Goal: Transaction & Acquisition: Purchase product/service

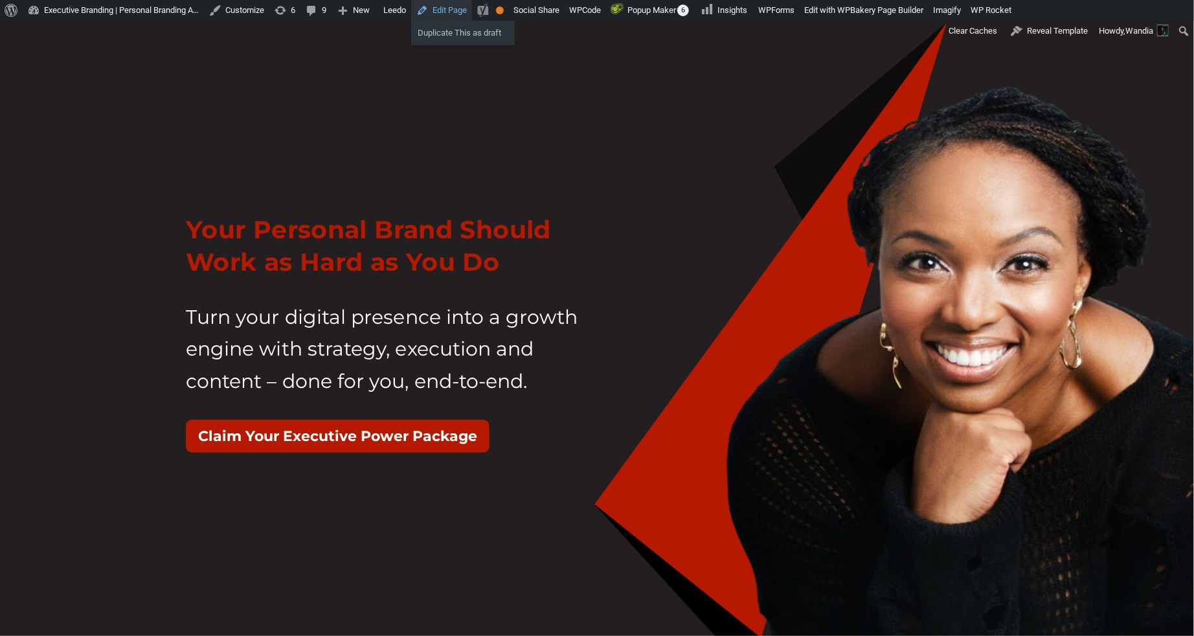
click at [472, 11] on link "Edit Page" at bounding box center [441, 10] width 61 height 21
click at [472, 12] on link "Edit Page" at bounding box center [441, 10] width 61 height 21
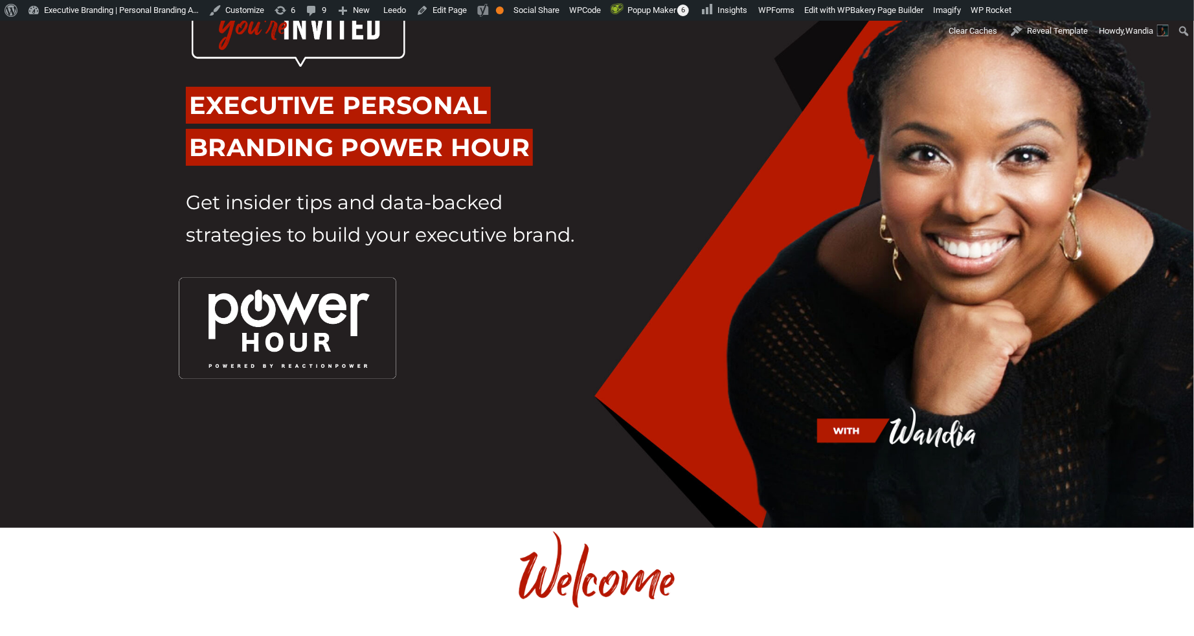
scroll to position [87, 0]
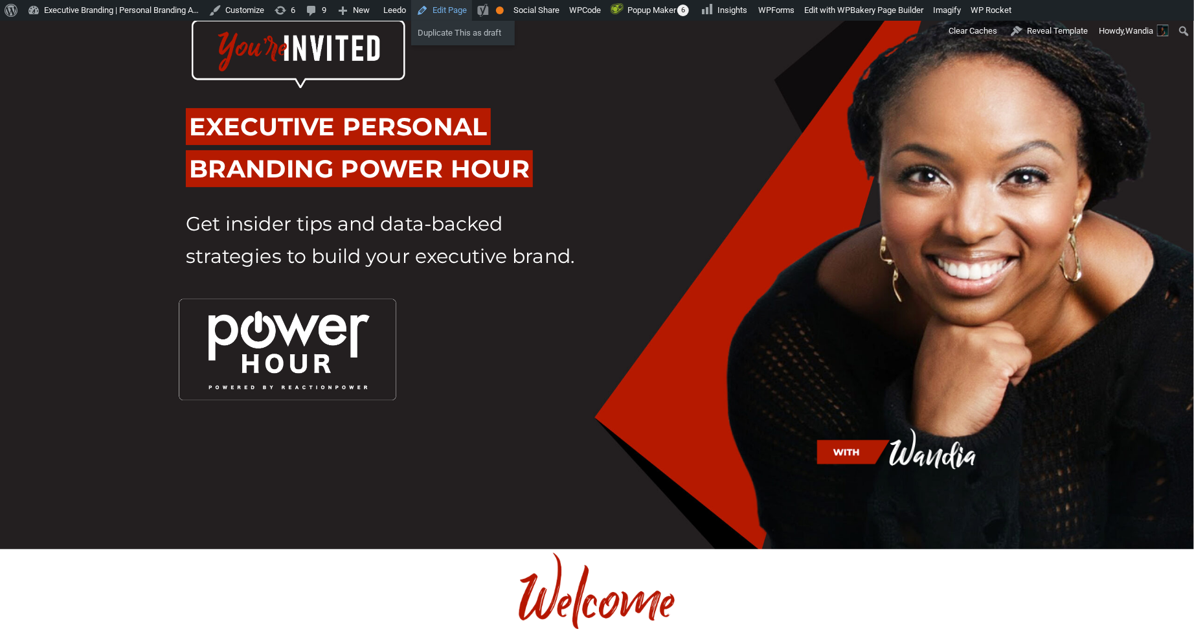
click at [469, 7] on link "Edit Page" at bounding box center [441, 10] width 61 height 21
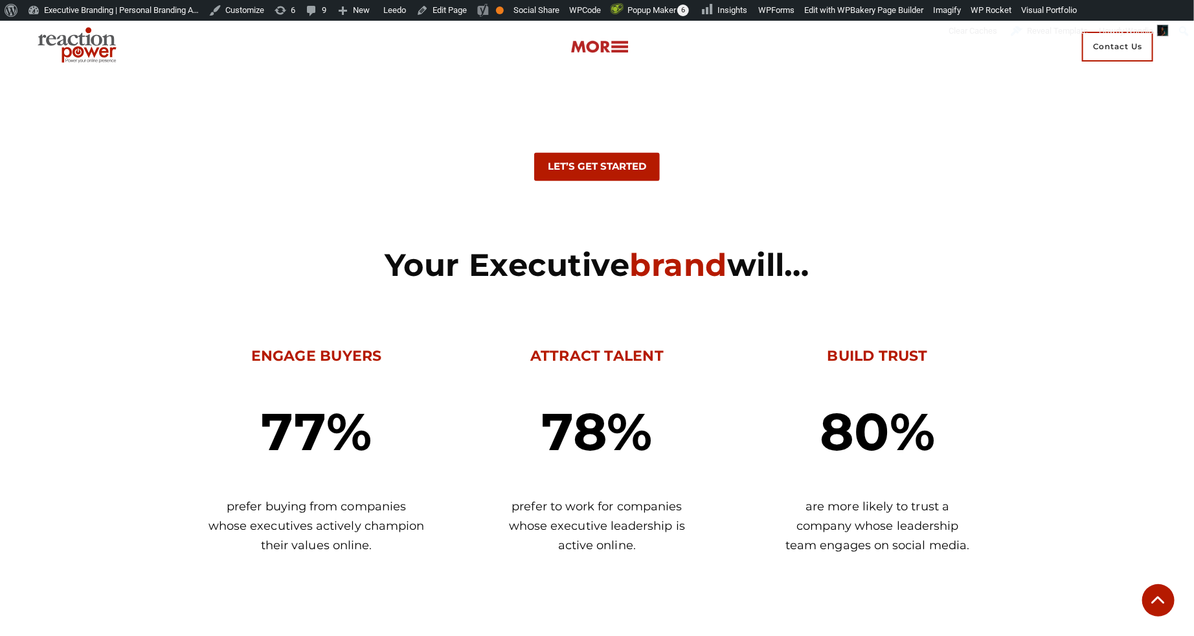
scroll to position [1065, 0]
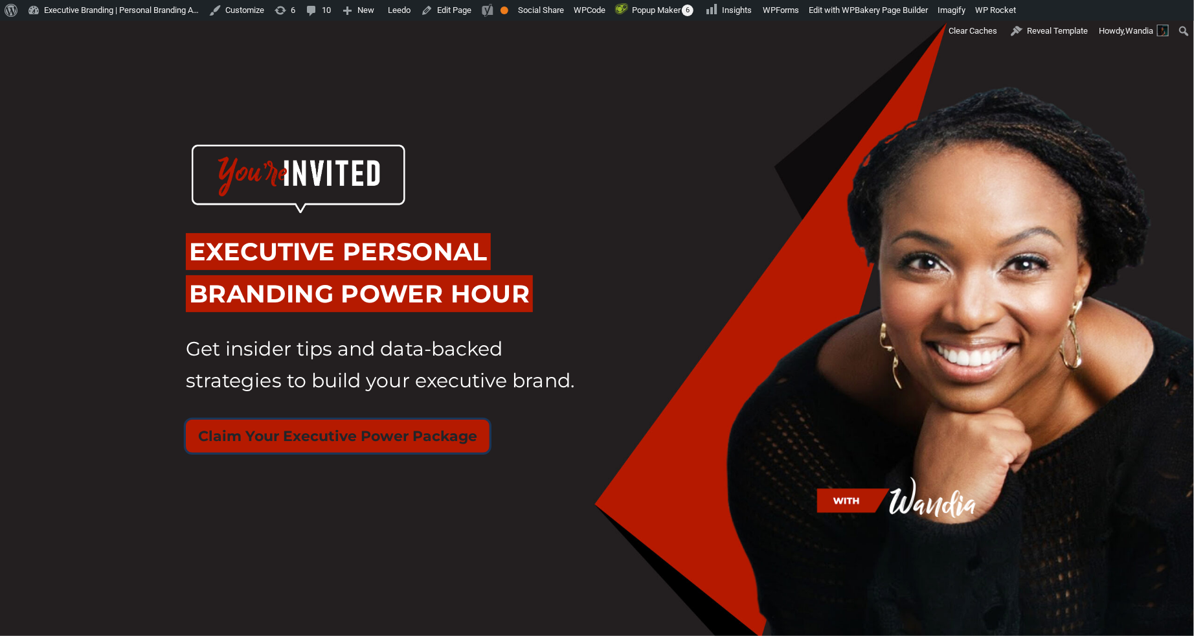
click at [401, 441] on button "Claim Your Executive Power Package" at bounding box center [338, 435] width 304 height 33
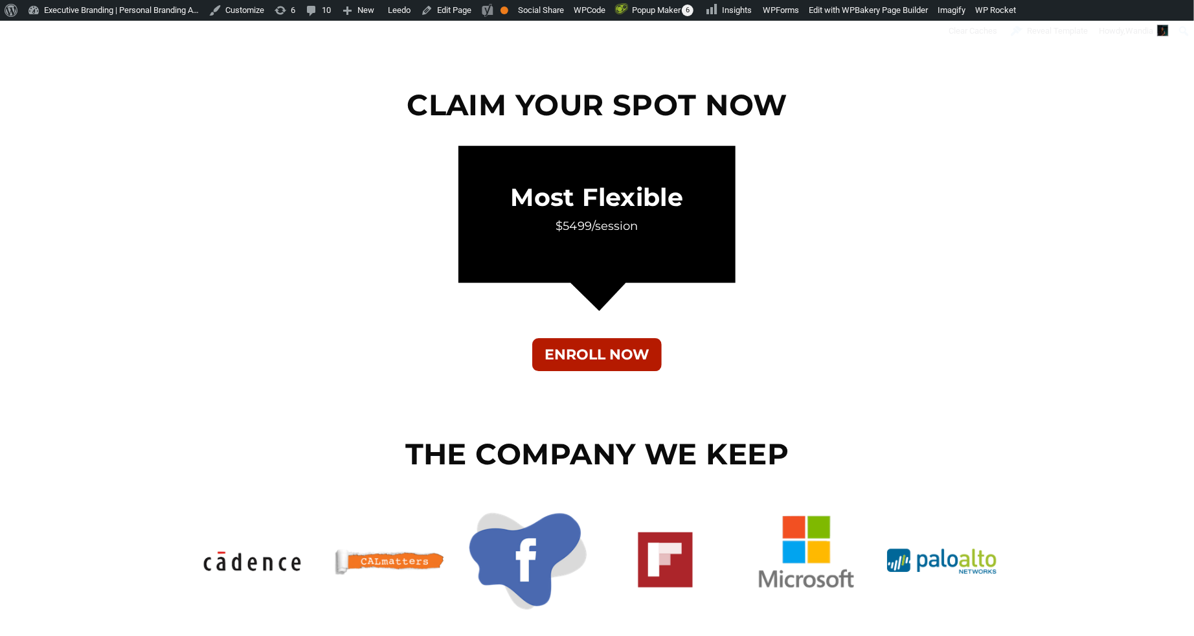
scroll to position [4759, 0]
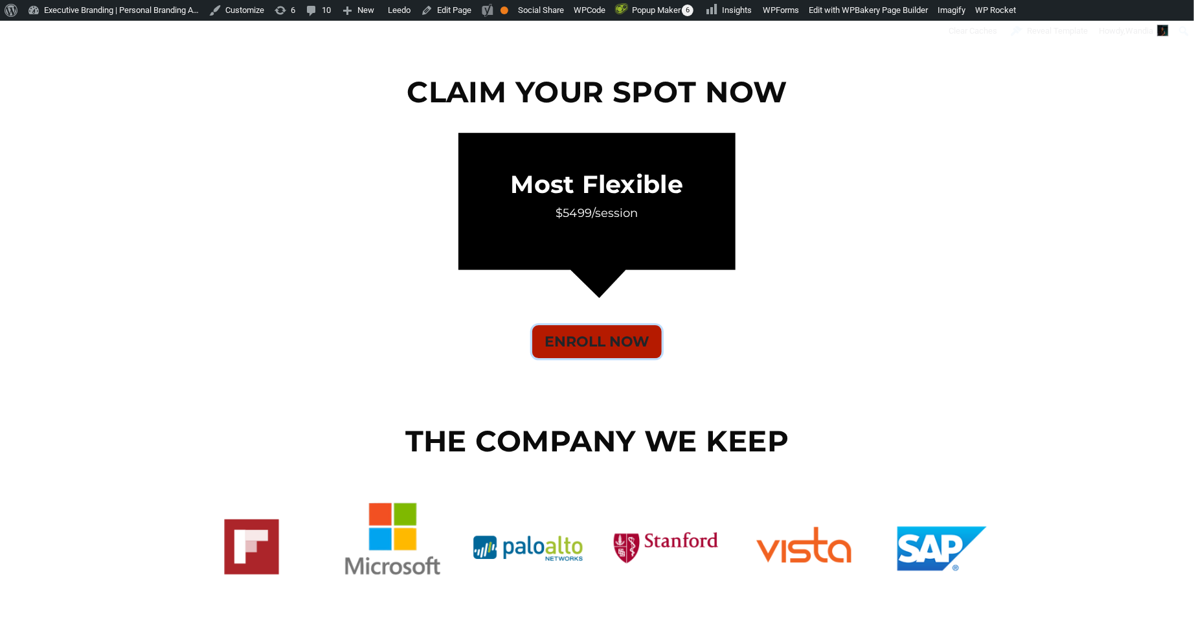
click at [596, 342] on button "ENROLL NOW" at bounding box center [596, 341] width 129 height 33
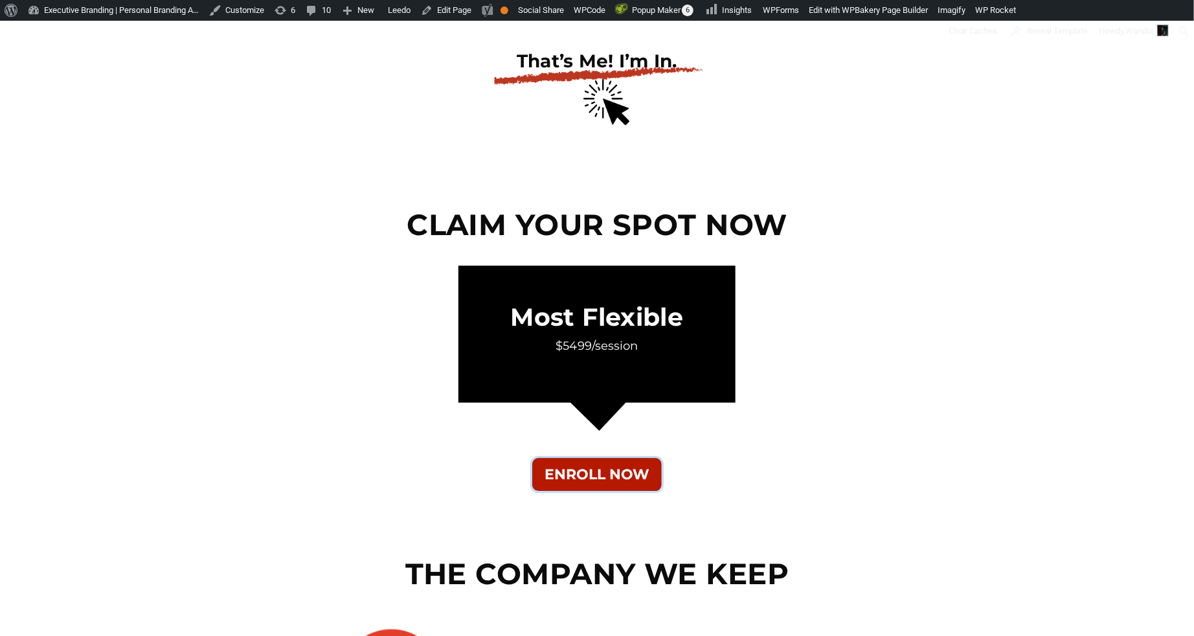
scroll to position [4688, 0]
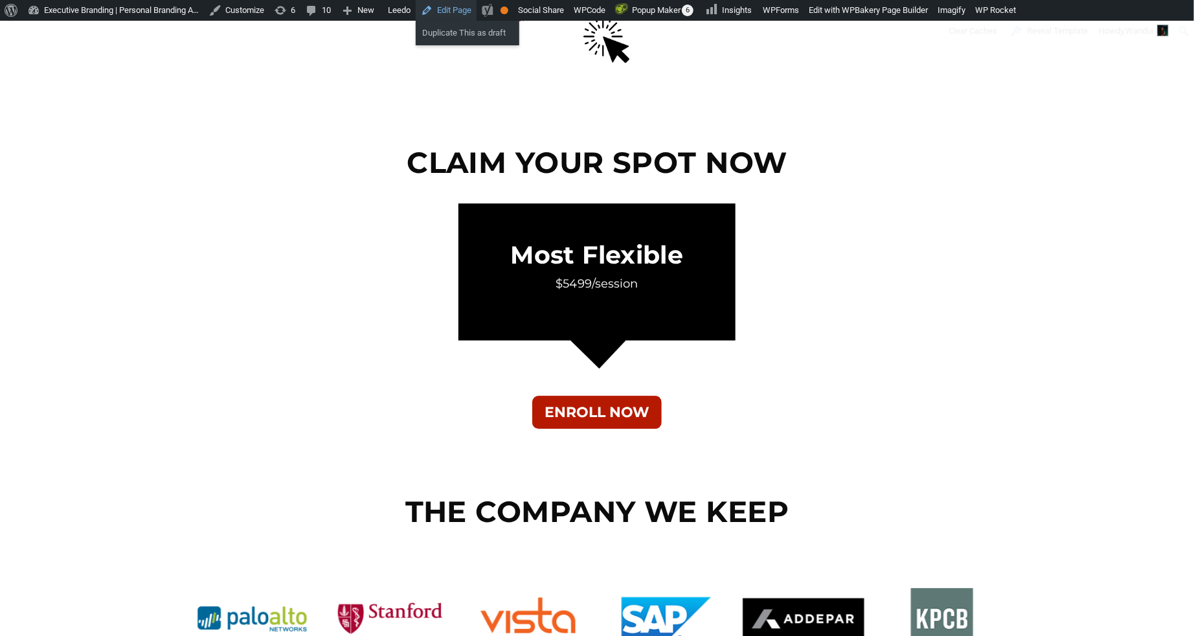
click at [476, 16] on link "Edit Page" at bounding box center [446, 10] width 61 height 21
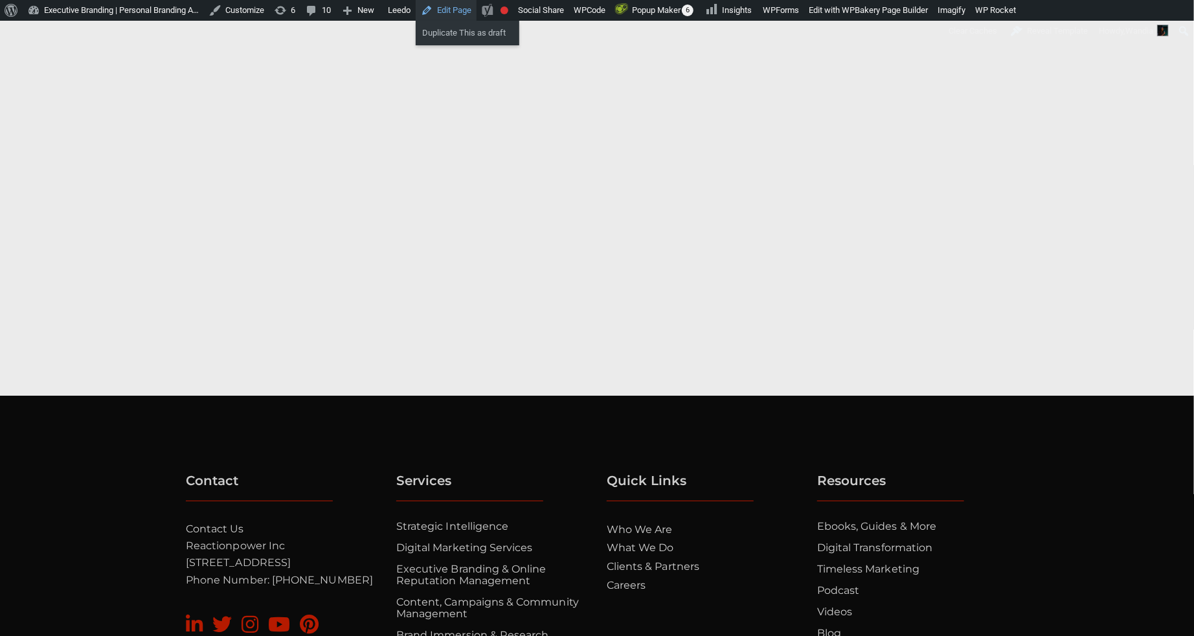
click at [476, 9] on link "Edit Page" at bounding box center [446, 10] width 61 height 21
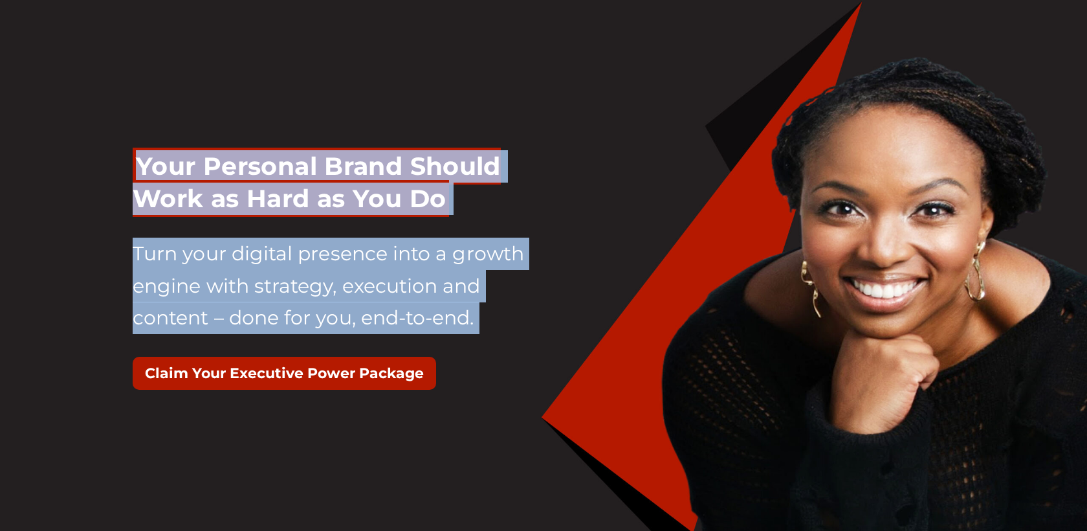
drag, startPoint x: 443, startPoint y: 378, endPoint x: 142, endPoint y: 148, distance: 379.1
click at [142, 148] on div "Your Personal Brand Should Work as Hard as You Do Turn your digital presence in…" at bounding box center [333, 276] width 401 height 285
copy div "Your Personal Brand Should Work as Hard as You Do Turn your digital presence in…"
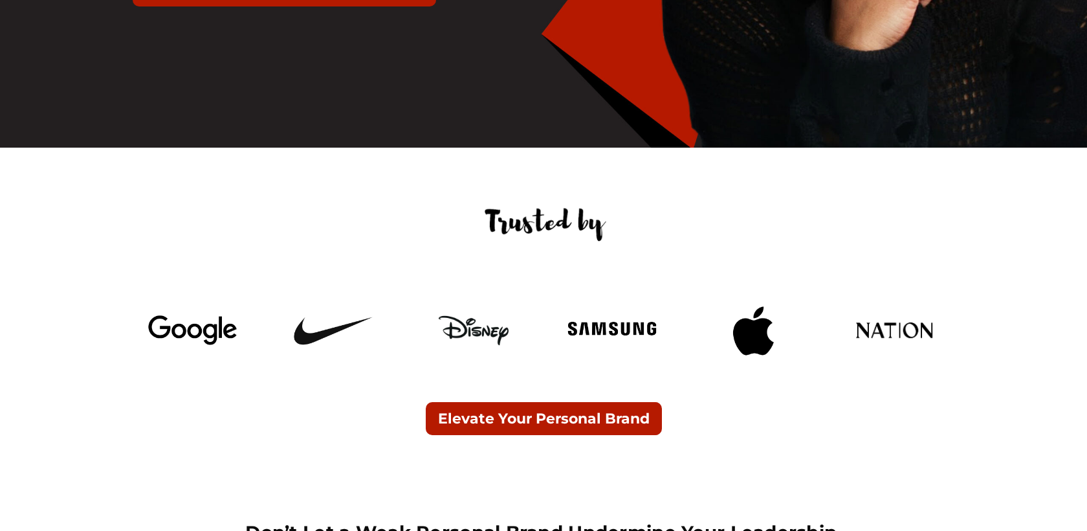
scroll to position [428, 0]
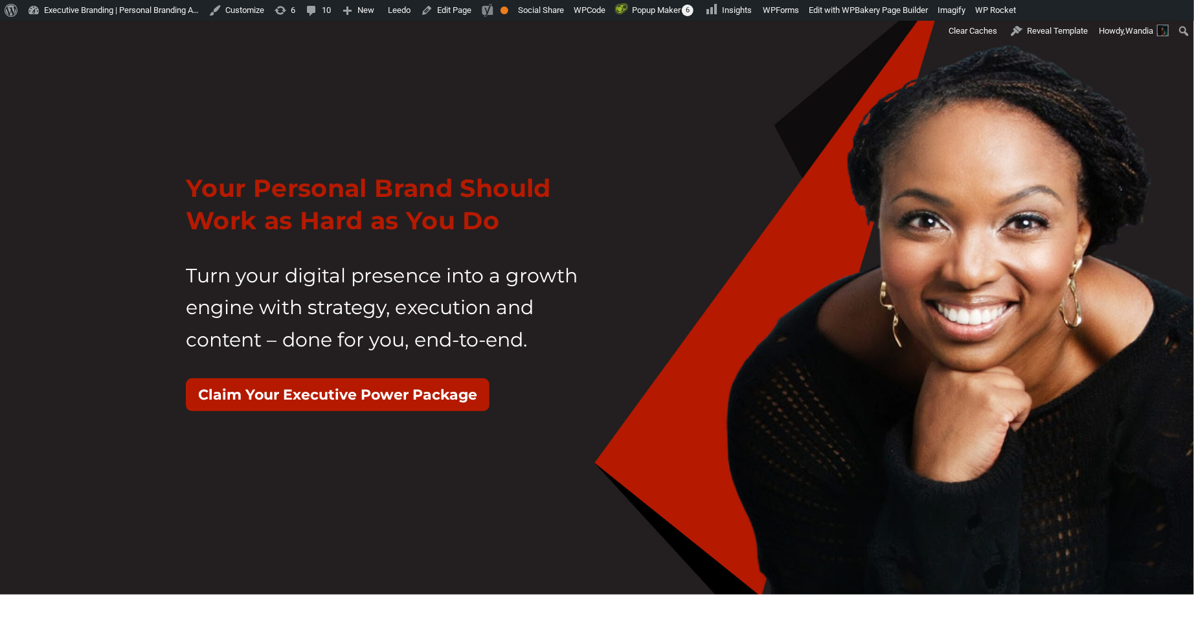
scroll to position [43, 0]
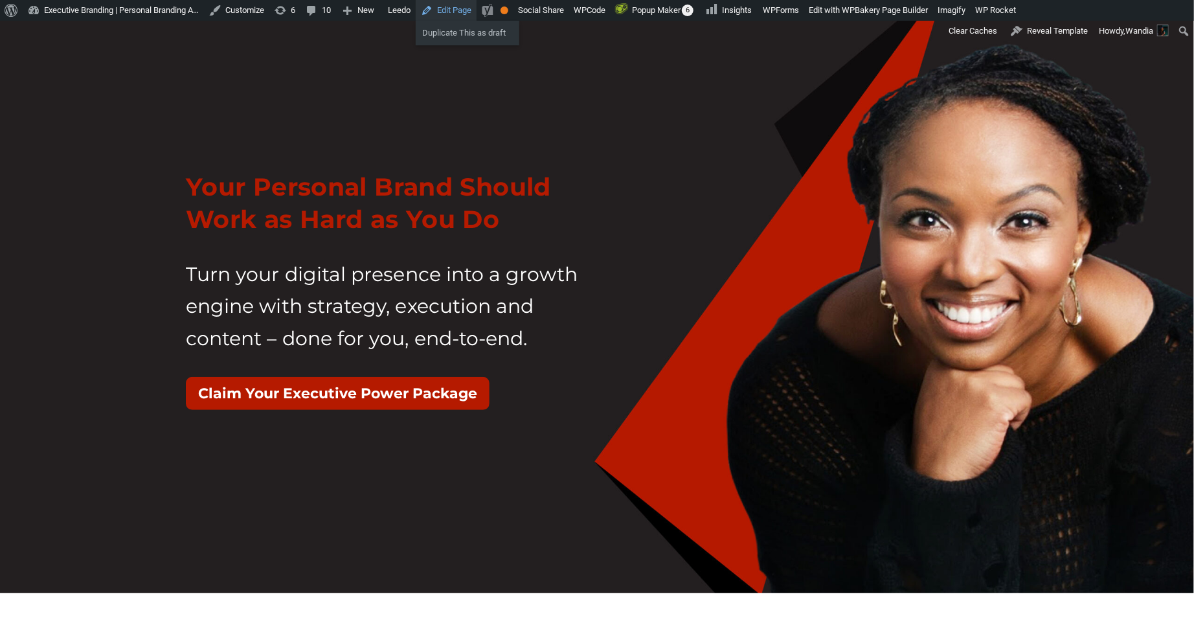
click at [476, 13] on link "Edit Page" at bounding box center [446, 10] width 61 height 21
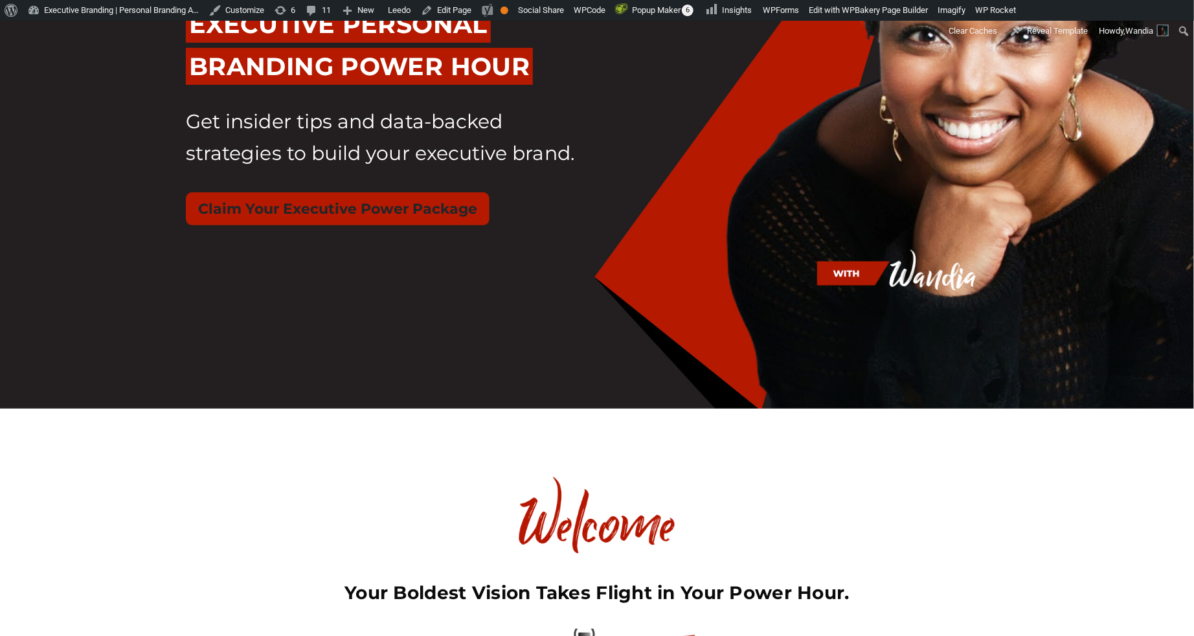
scroll to position [230, 0]
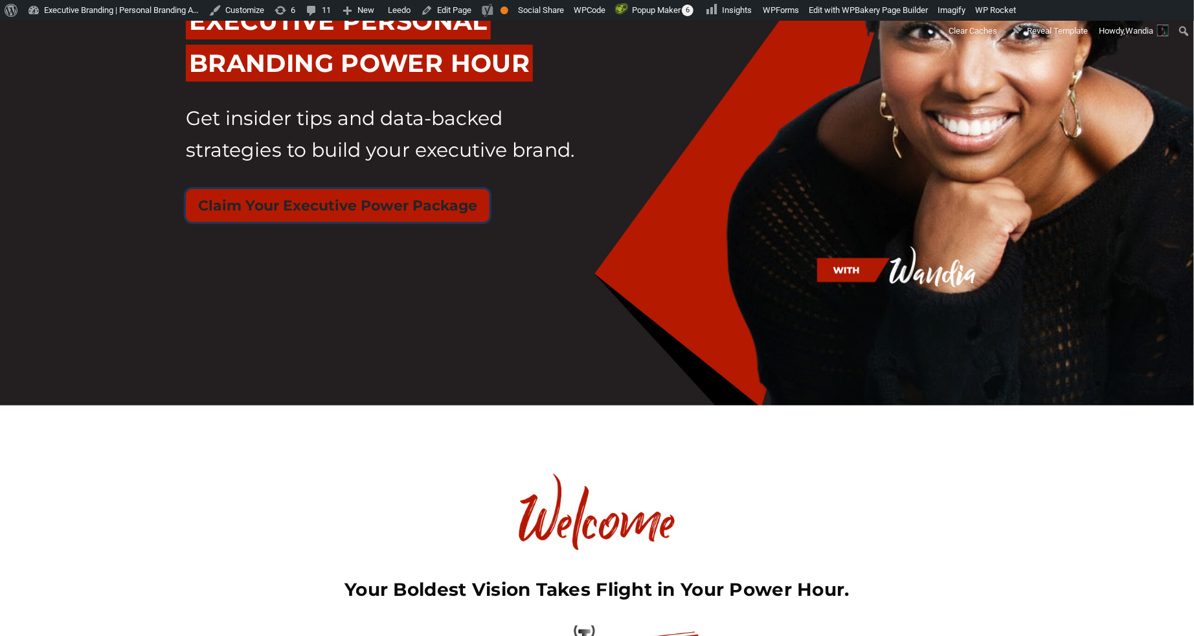
click at [406, 206] on button "Claim Your Executive Power Package" at bounding box center [338, 205] width 304 height 33
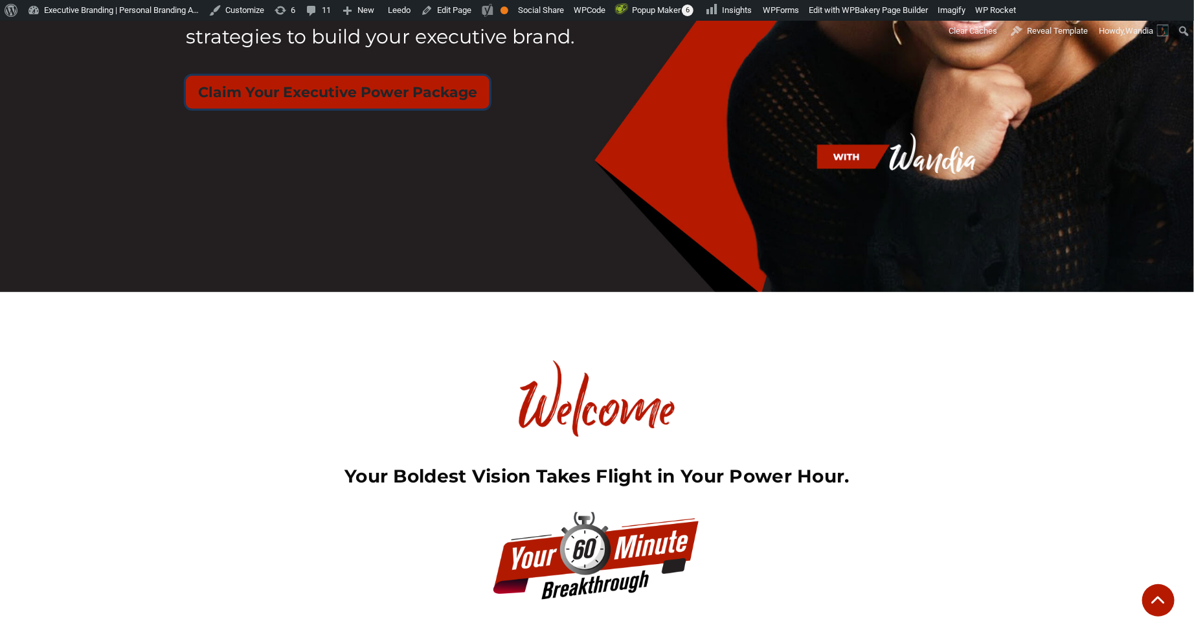
scroll to position [0, 0]
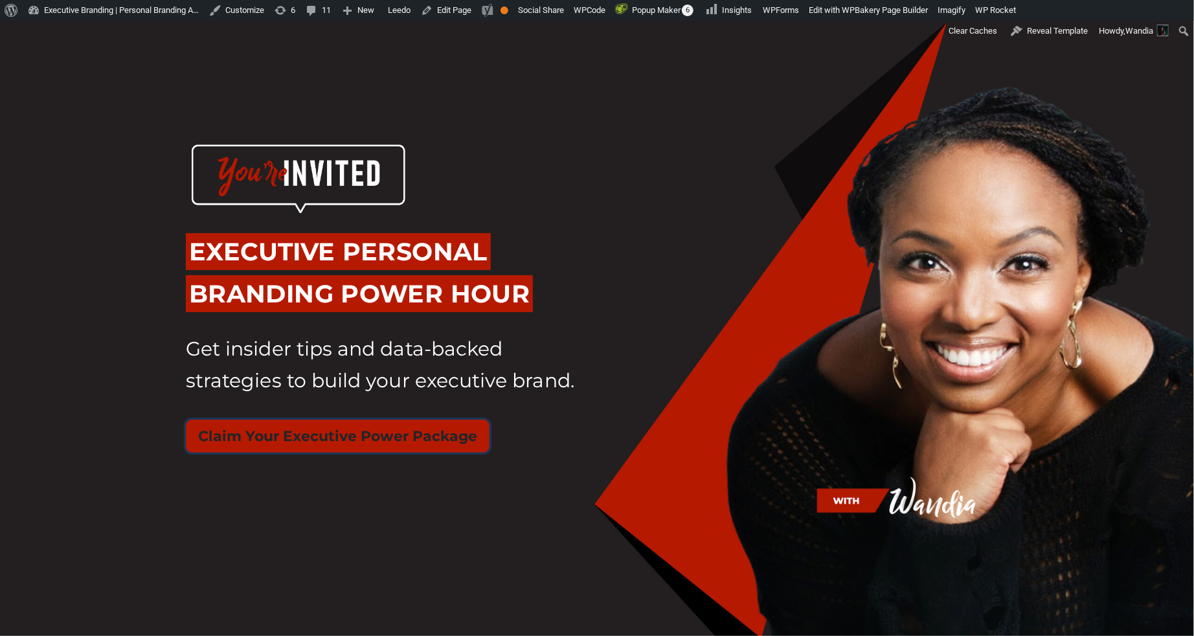
click at [364, 437] on button "Claim Your Executive Power Package" at bounding box center [338, 435] width 304 height 33
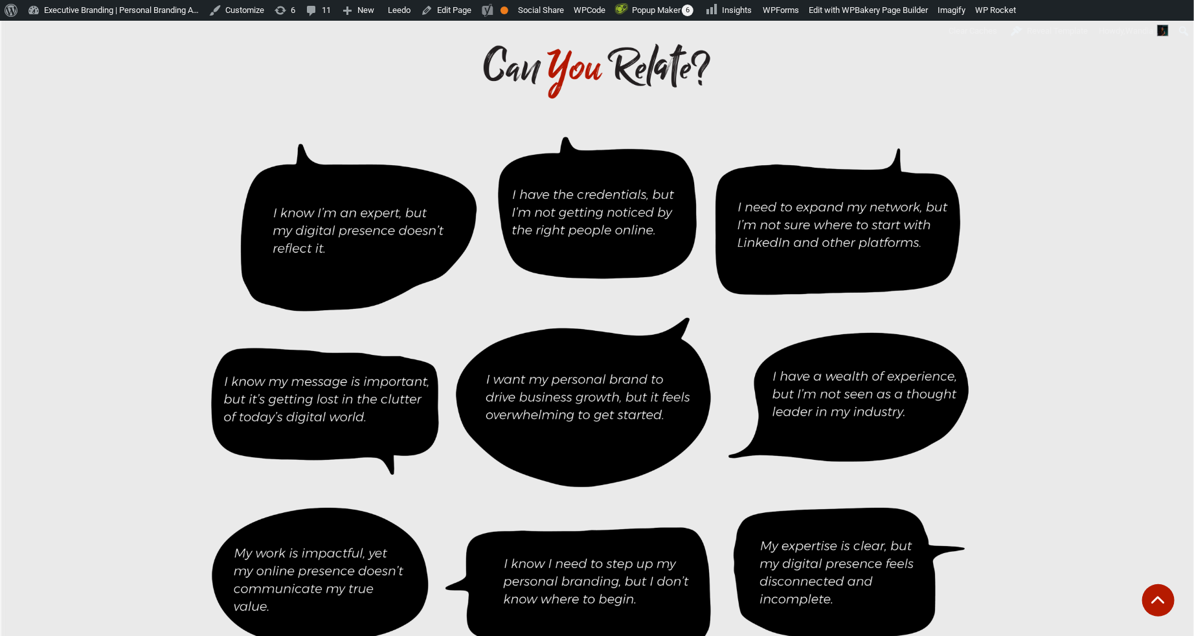
scroll to position [2977, 0]
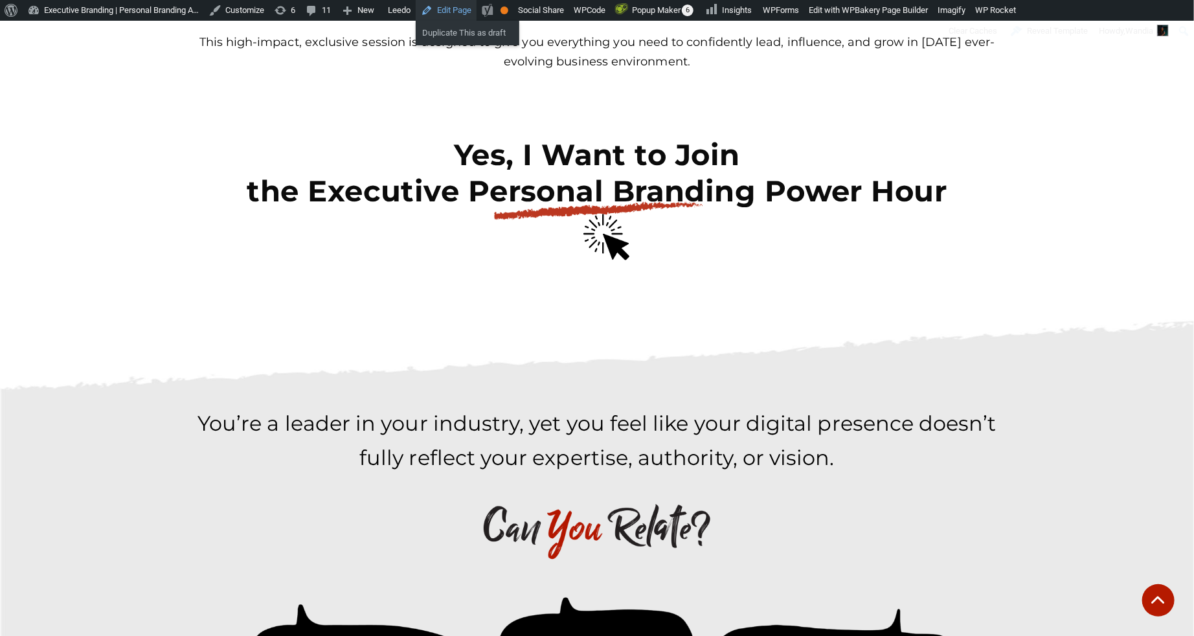
click at [469, 14] on link "Edit Page" at bounding box center [446, 10] width 61 height 21
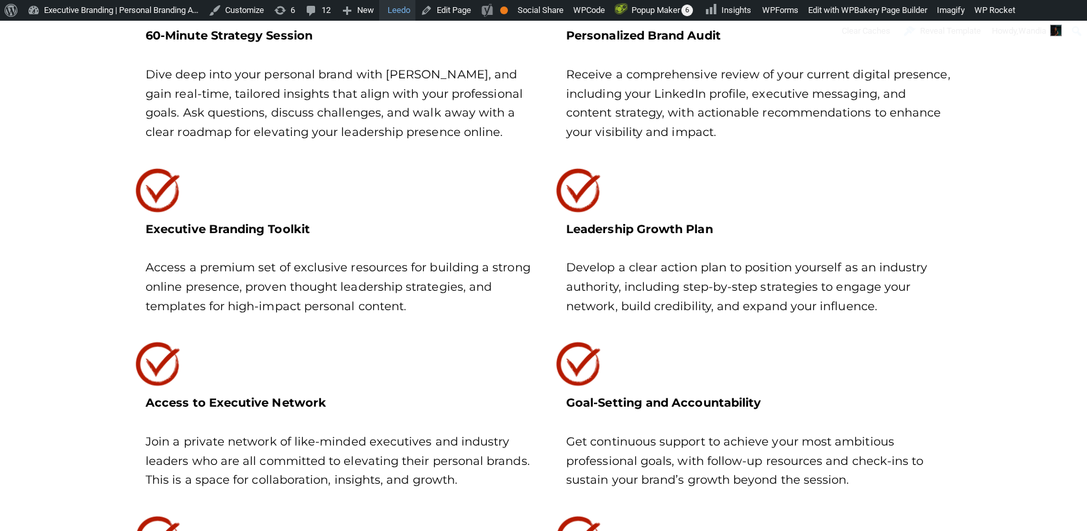
scroll to position [2440, 0]
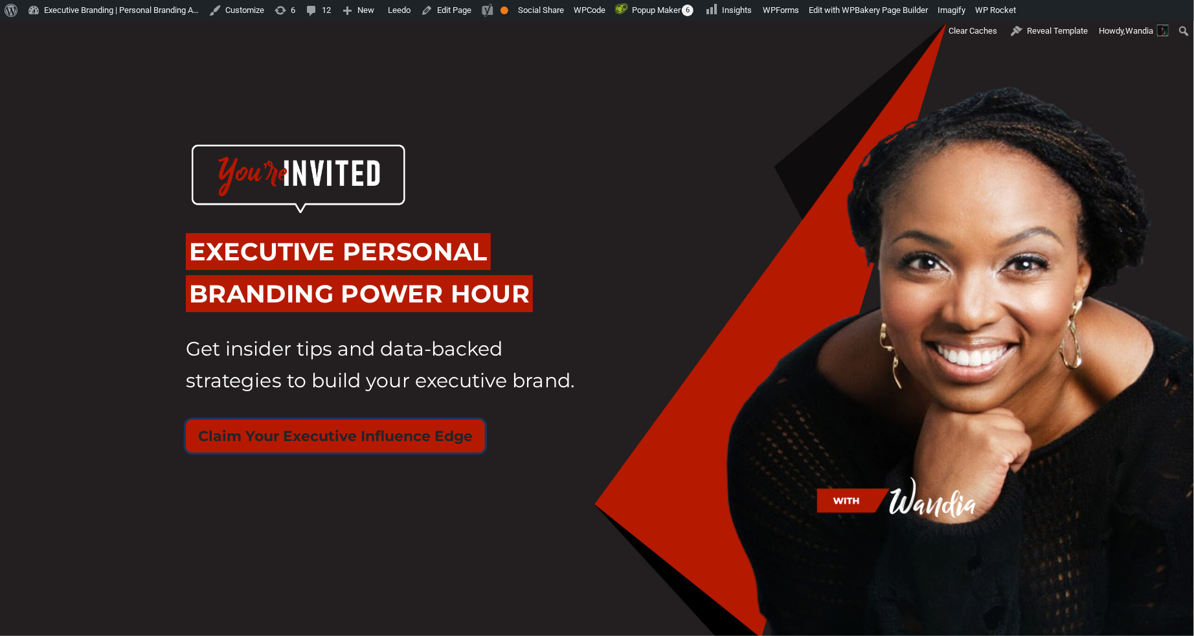
click at [411, 433] on button "Claim Your Executive Influence Edge" at bounding box center [335, 435] width 299 height 33
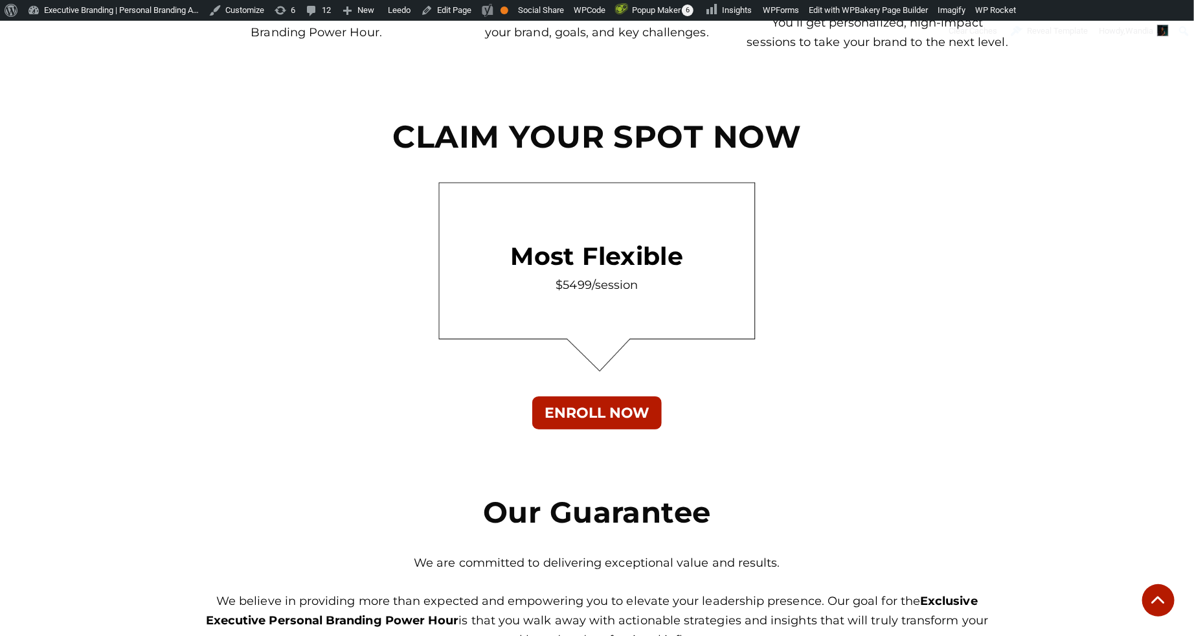
scroll to position [7957, 0]
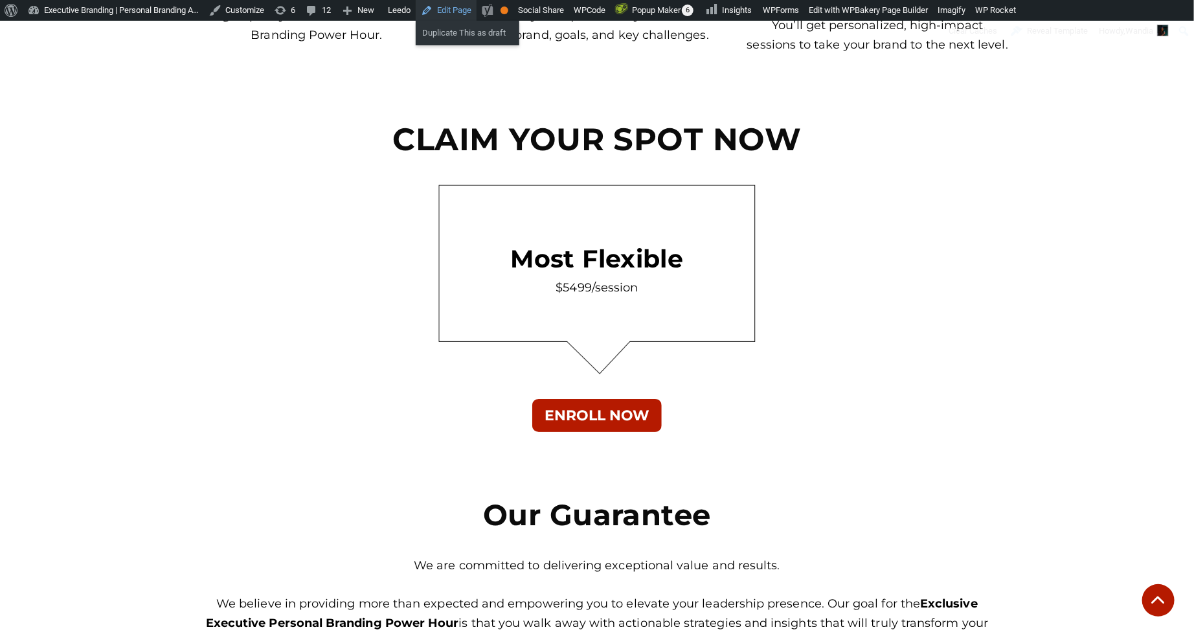
click at [474, 14] on link "Edit Page" at bounding box center [446, 10] width 61 height 21
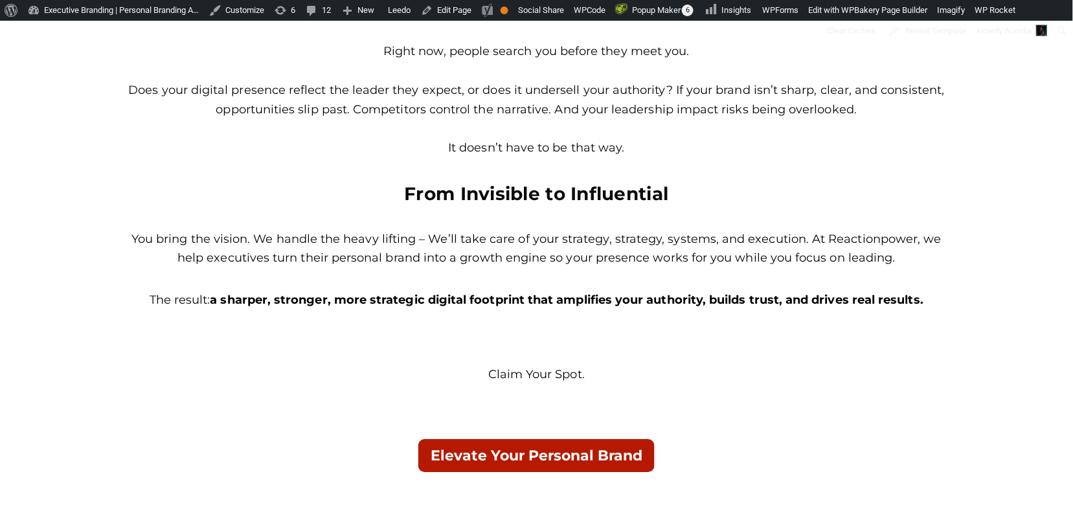
scroll to position [922, 0]
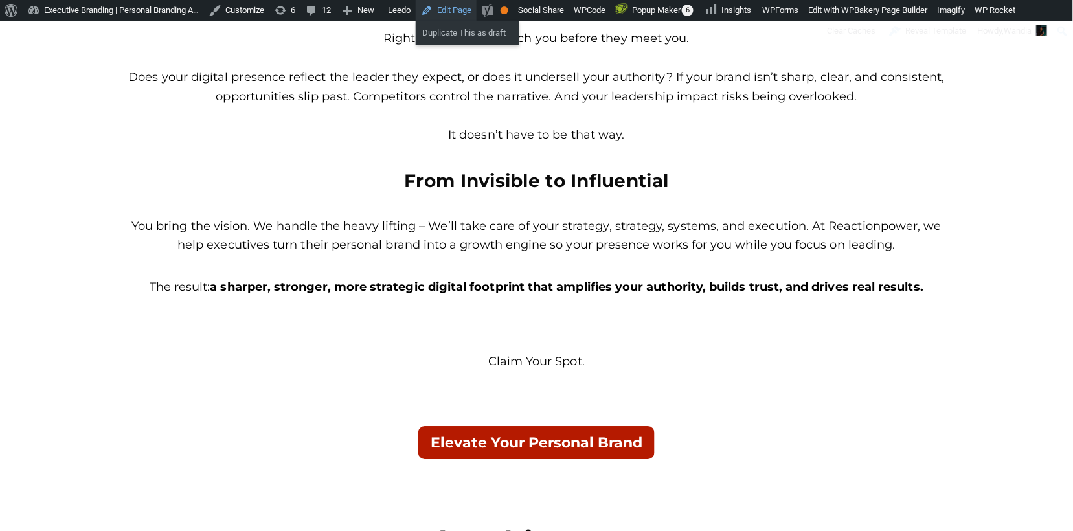
click at [470, 5] on link "Edit Page" at bounding box center [446, 10] width 61 height 21
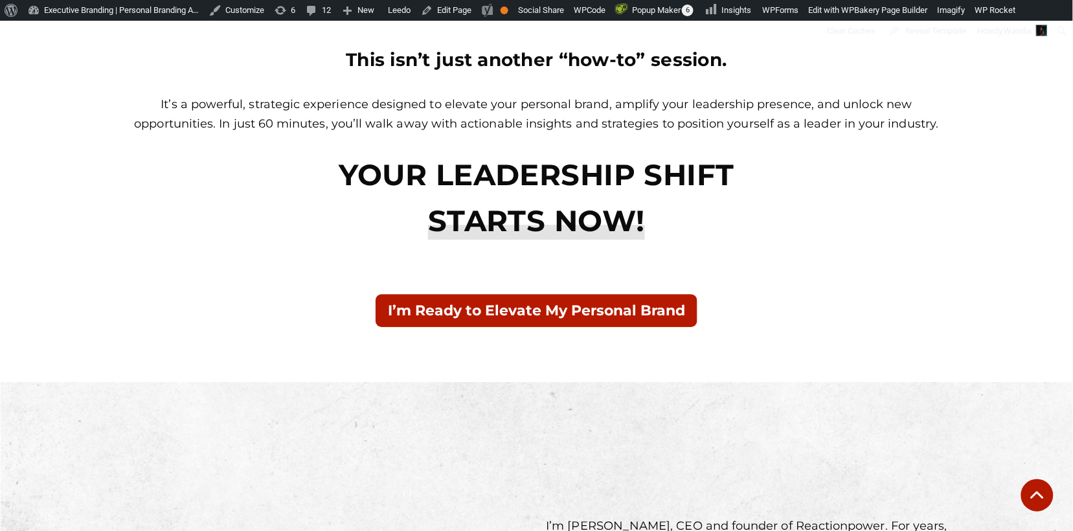
scroll to position [790, 0]
